Goal: Task Accomplishment & Management: Manage account settings

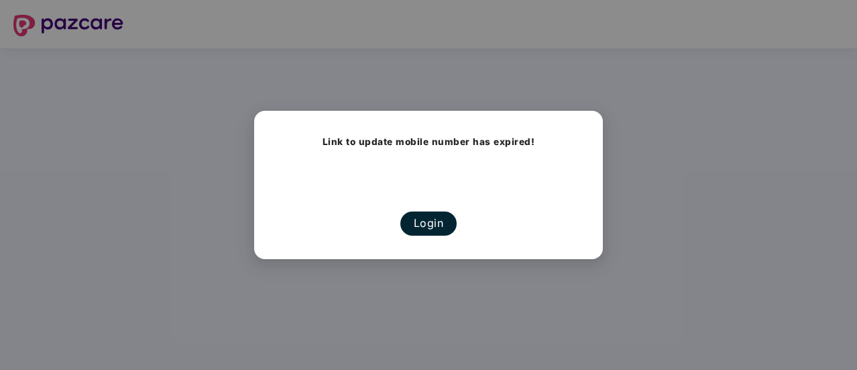
click at [423, 223] on button "Login" at bounding box center [429, 222] width 57 height 23
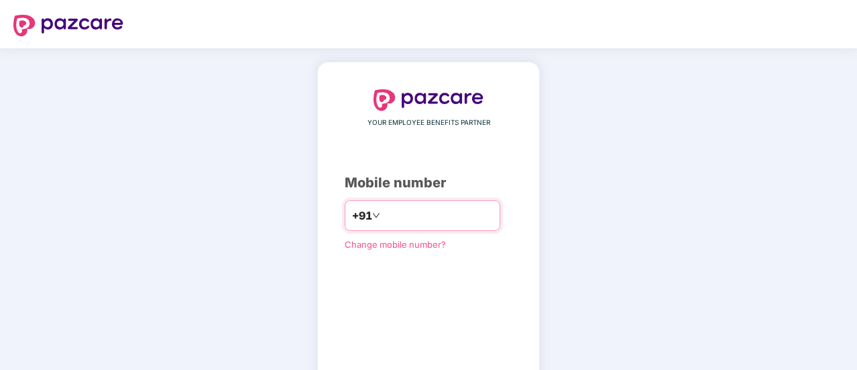
click at [423, 221] on input "number" at bounding box center [438, 215] width 110 height 21
click at [417, 241] on span "Change mobile number?" at bounding box center [395, 244] width 101 height 11
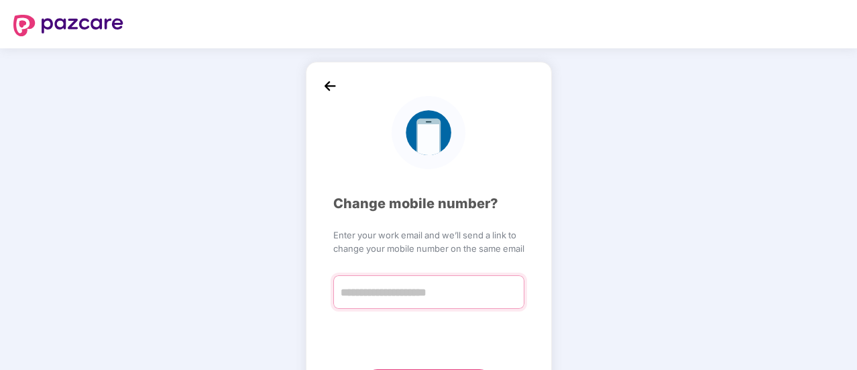
click at [380, 283] on input "text" at bounding box center [428, 292] width 191 height 34
type input "**********"
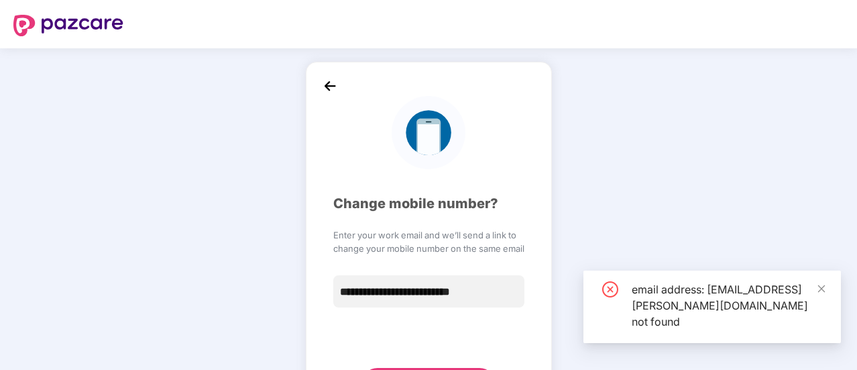
click at [99, 23] on img at bounding box center [68, 25] width 110 height 21
